Goal: Task Accomplishment & Management: Manage account settings

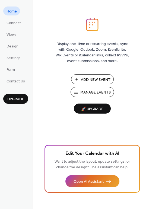
click at [86, 77] on span "Add New Event" at bounding box center [96, 80] width 30 height 6
click at [101, 93] on span "Manage Events" at bounding box center [95, 93] width 30 height 6
click at [14, 36] on span "Views" at bounding box center [12, 35] width 10 height 6
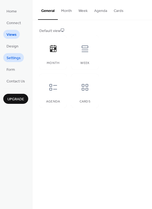
click at [12, 57] on span "Settings" at bounding box center [14, 58] width 14 height 6
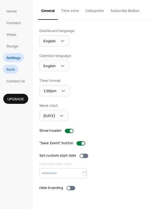
click at [8, 72] on span "Form" at bounding box center [11, 70] width 8 height 6
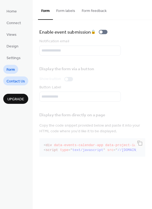
click at [14, 84] on span "Contact Us" at bounding box center [16, 82] width 18 height 6
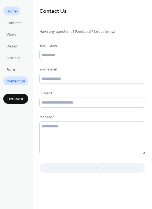
click at [17, 11] on link "Home" at bounding box center [11, 11] width 17 height 9
